Goal: Task Accomplishment & Management: Manage account settings

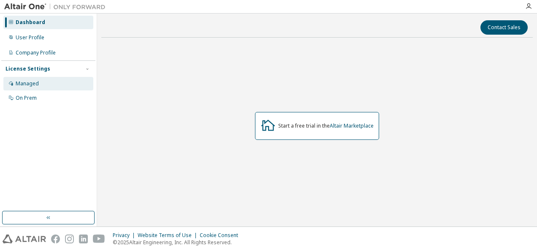
click at [16, 85] on div "Managed" at bounding box center [27, 83] width 23 height 7
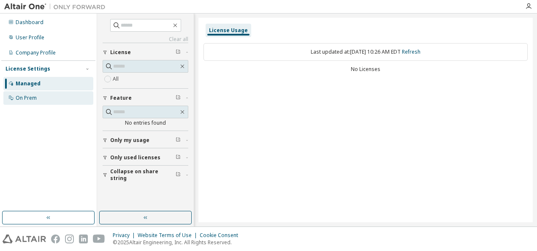
click at [30, 100] on div "On Prem" at bounding box center [26, 97] width 21 height 7
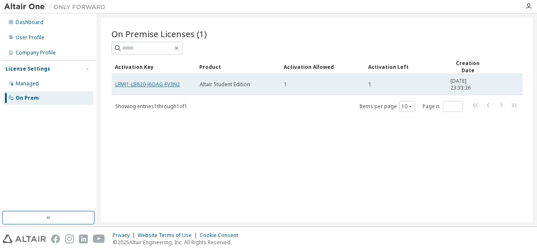
click at [161, 84] on link "LFMJ1-LB820-J6OAG-FV3N2" at bounding box center [147, 84] width 65 height 7
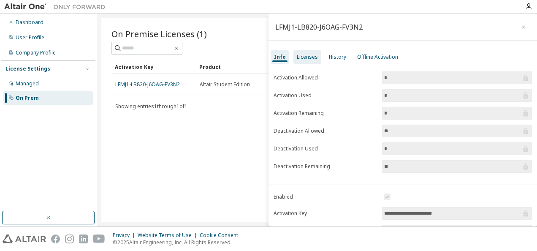
click at [306, 61] on div "Licenses" at bounding box center [307, 56] width 28 height 13
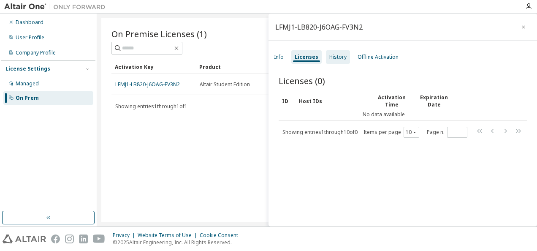
click at [333, 54] on div "History" at bounding box center [337, 57] width 17 height 7
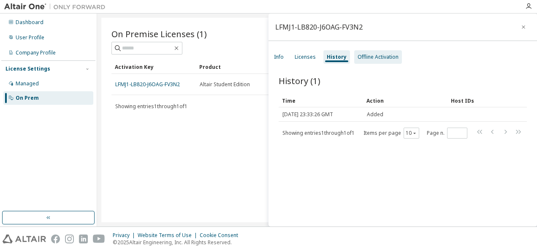
click at [366, 56] on div "Offline Activation" at bounding box center [377, 57] width 41 height 7
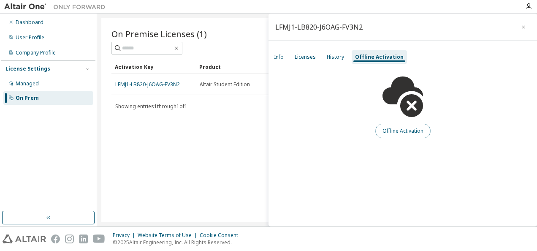
click at [406, 133] on button "Offline Activation" at bounding box center [402, 131] width 55 height 14
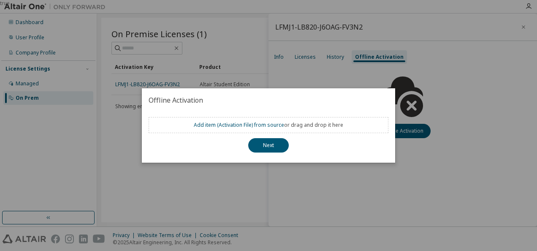
click at [330, 174] on div "true" at bounding box center [268, 125] width 537 height 251
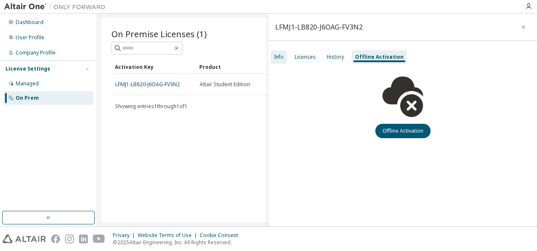
click at [277, 55] on div "Info" at bounding box center [279, 57] width 10 height 7
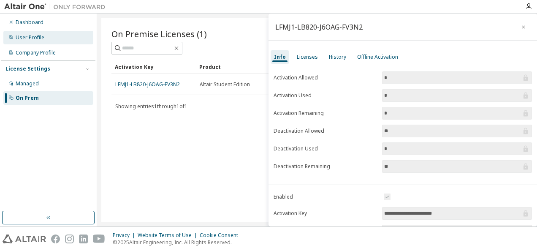
click at [26, 34] on div "User Profile" at bounding box center [30, 37] width 29 height 7
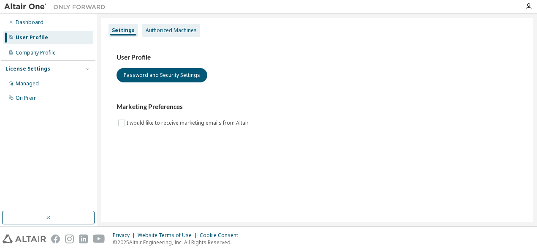
click at [146, 28] on div "Authorized Machines" at bounding box center [171, 30] width 51 height 7
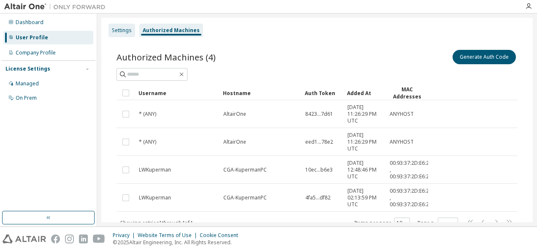
click at [122, 31] on div "Settings" at bounding box center [122, 30] width 20 height 7
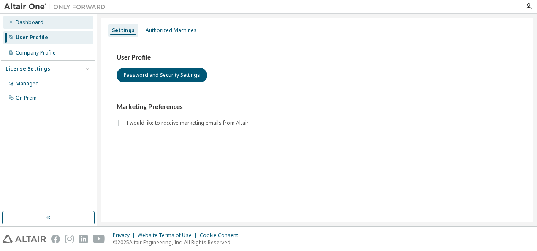
click at [27, 28] on div "Dashboard" at bounding box center [48, 22] width 90 height 13
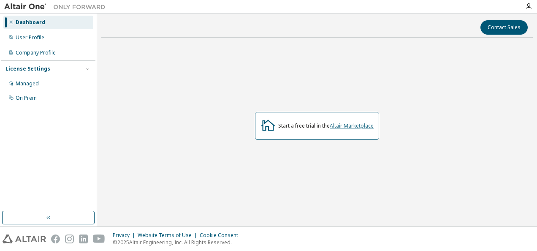
click at [352, 127] on link "Altair Marketplace" at bounding box center [351, 125] width 44 height 7
